Goal: Find specific page/section: Find specific page/section

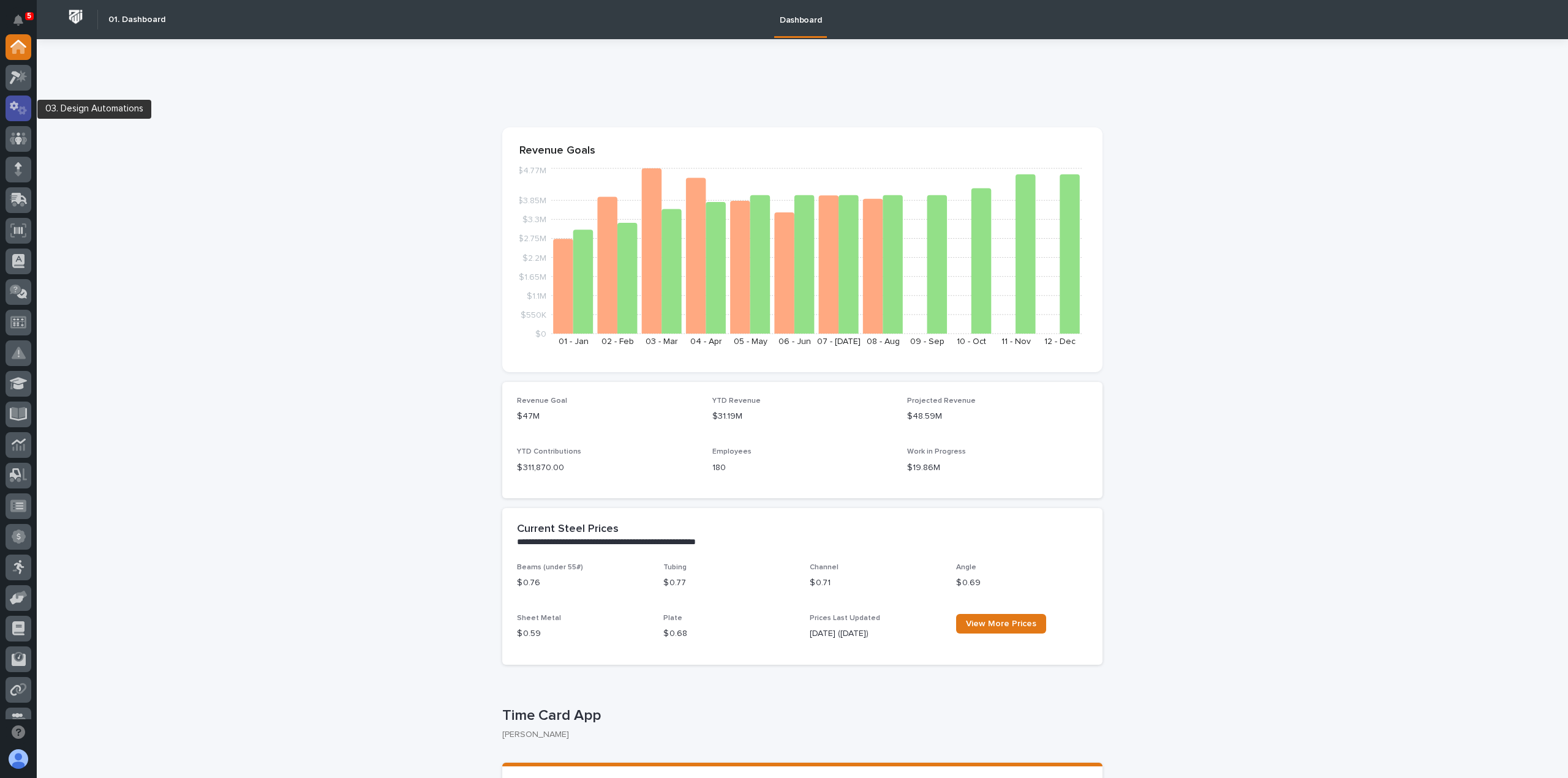
click at [11, 108] on icon at bounding box center [14, 105] width 9 height 9
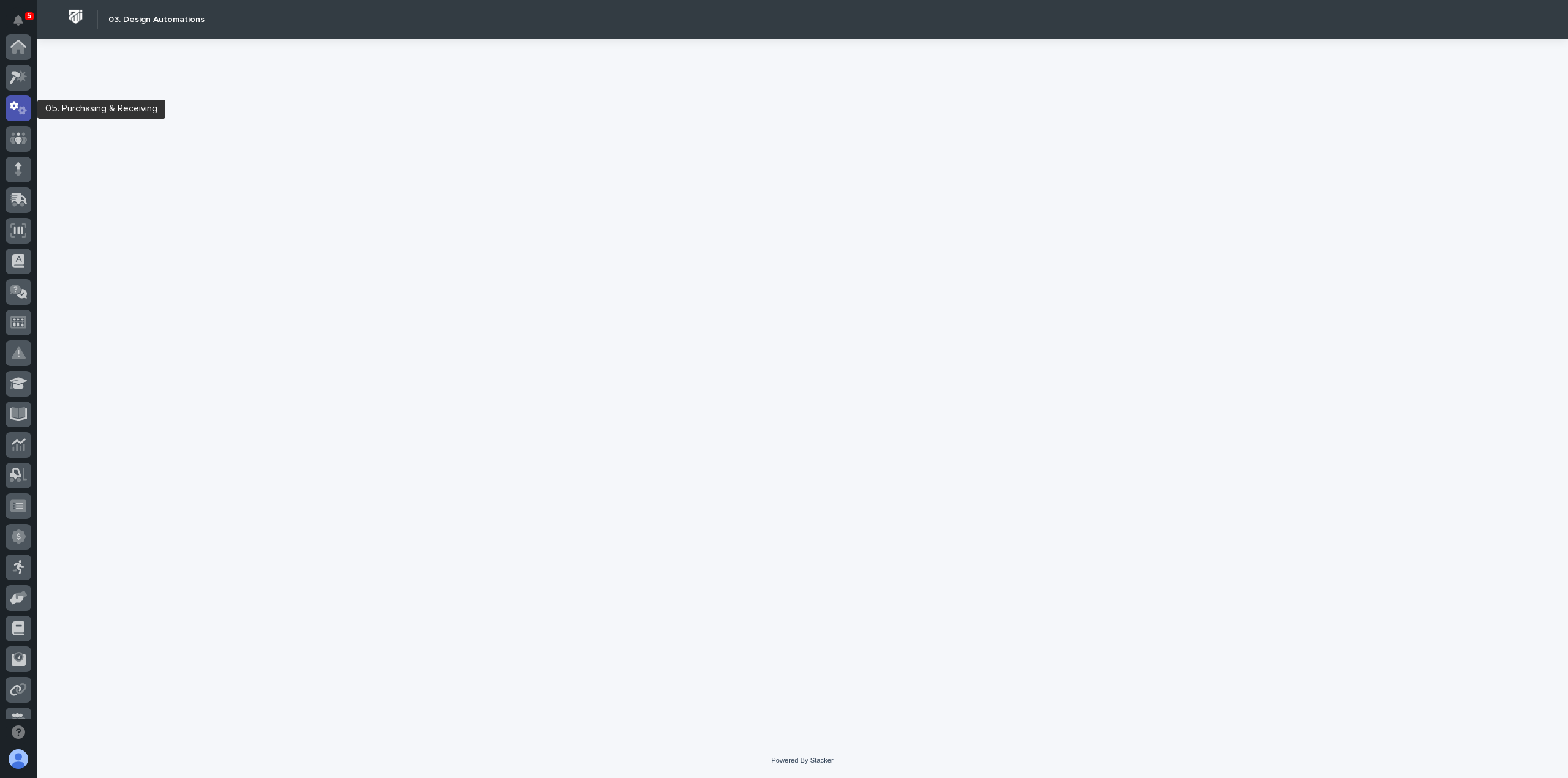
scroll to position [61, 0]
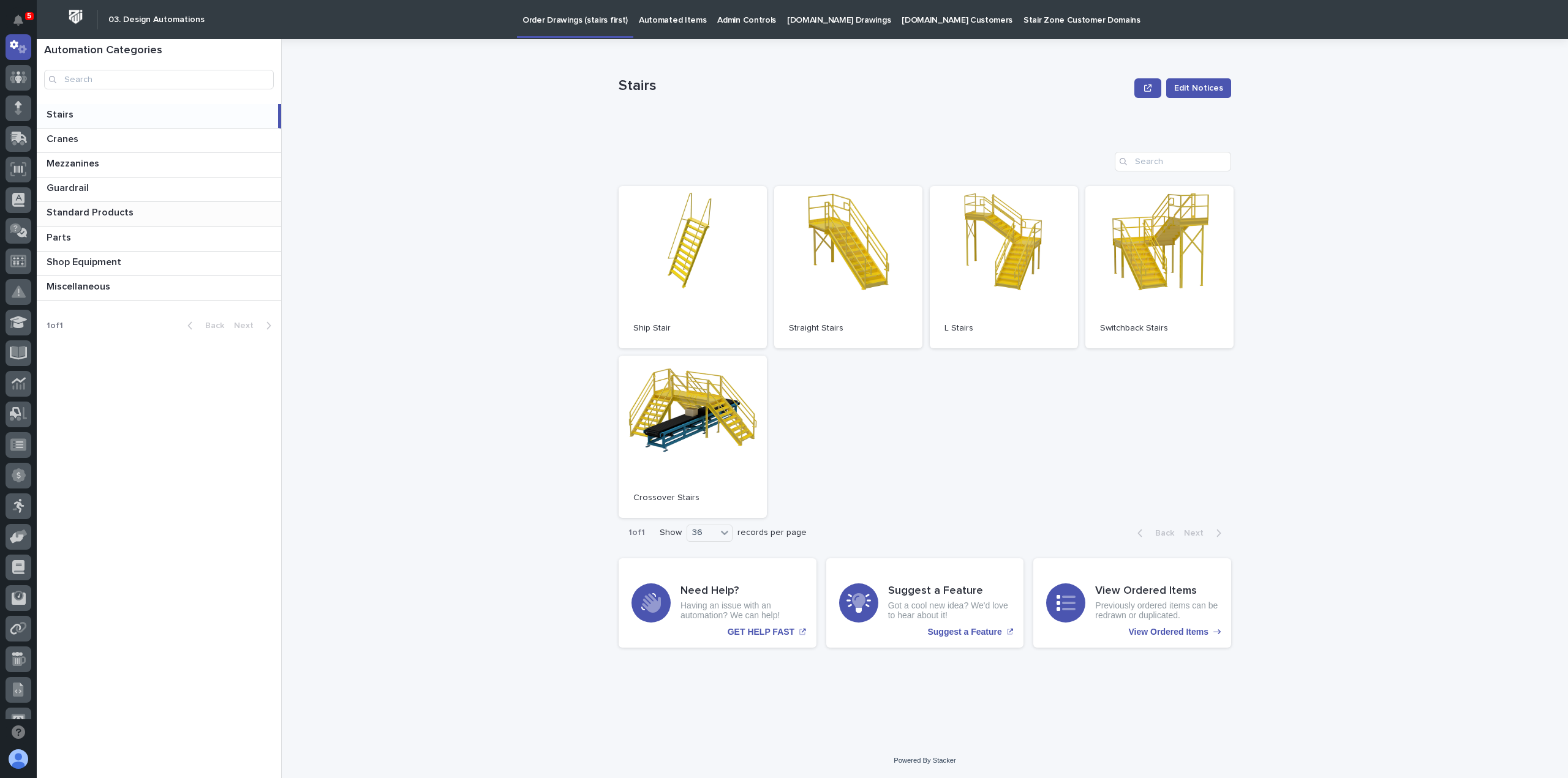
click at [93, 217] on p "Standard Products" at bounding box center [91, 211] width 89 height 14
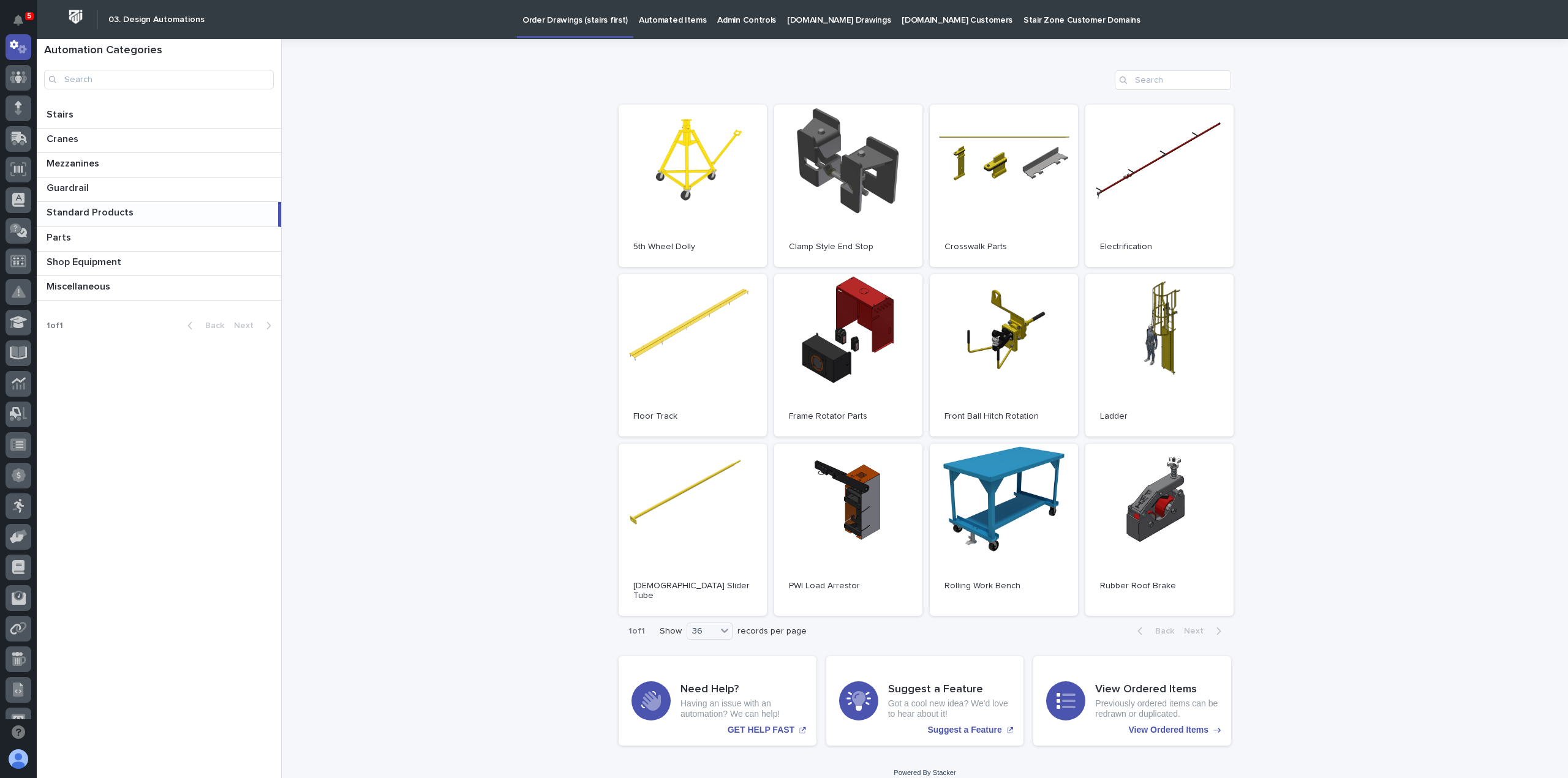
scroll to position [82, 0]
click at [96, 241] on p at bounding box center [161, 238] width 230 height 12
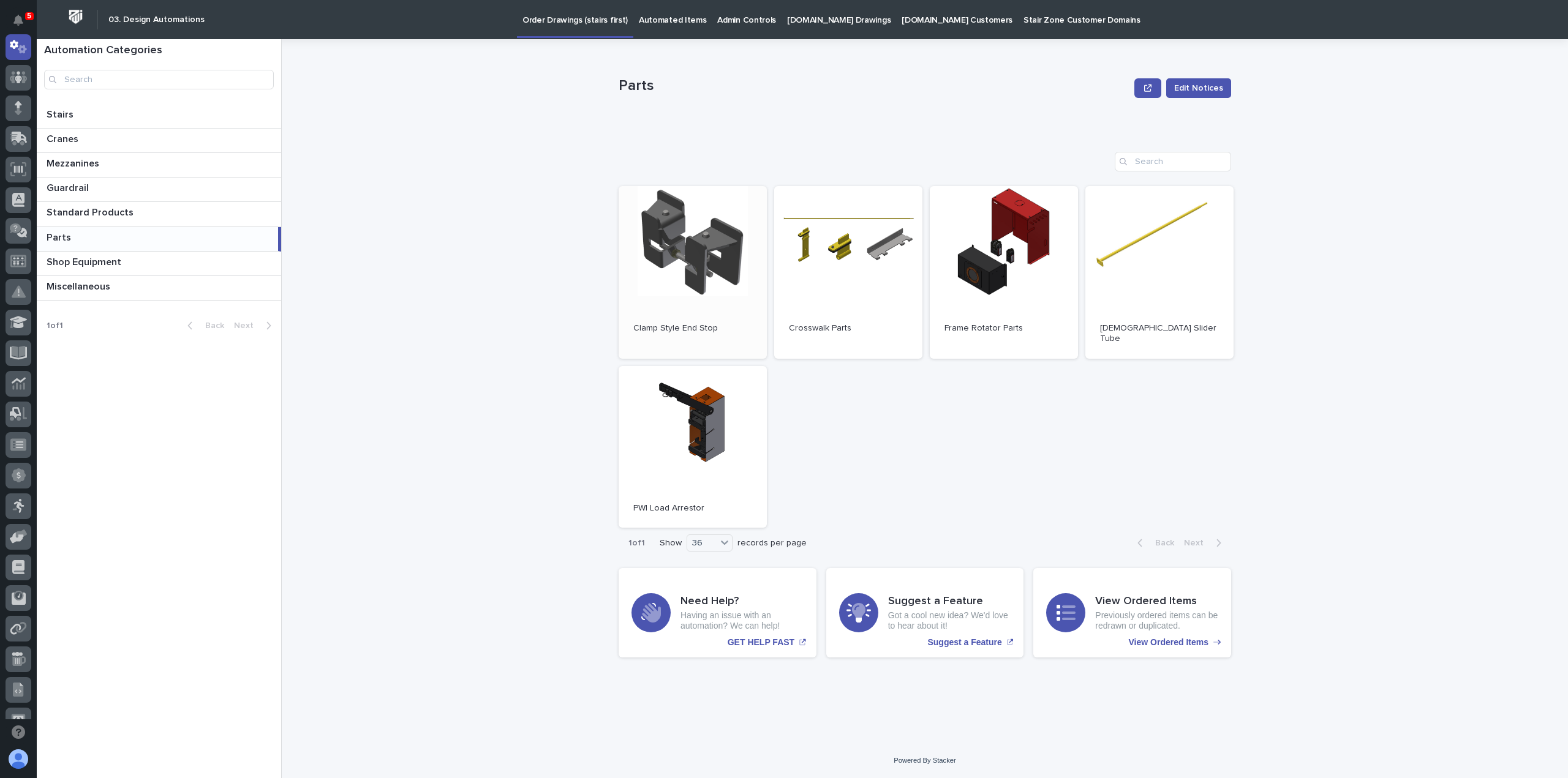
click at [719, 284] on link "Open" at bounding box center [693, 272] width 149 height 173
